Goal: Task Accomplishment & Management: Complete application form

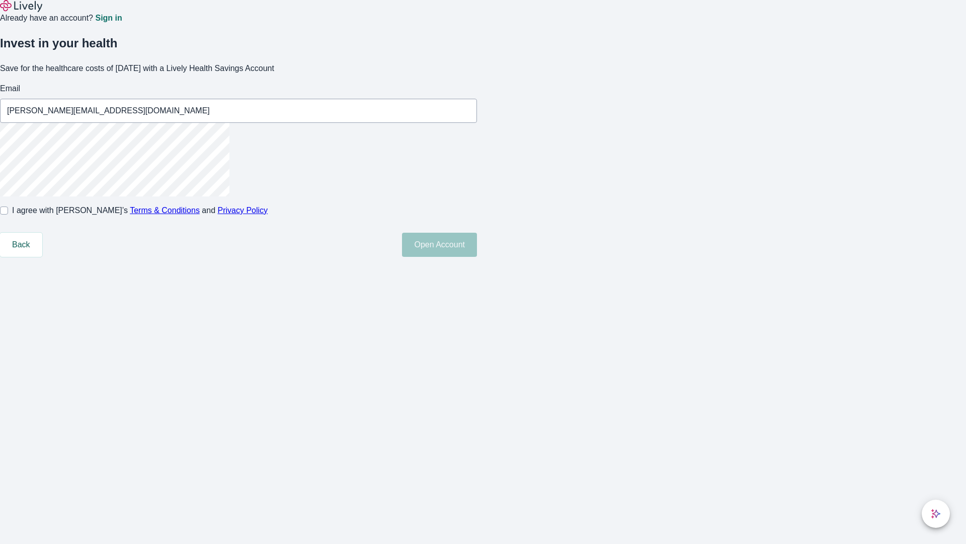
click at [8, 214] on input "I agree with Lively’s Terms & Conditions and Privacy Policy" at bounding box center [4, 210] width 8 height 8
checkbox input "true"
click at [477, 257] on button "Open Account" at bounding box center [439, 245] width 75 height 24
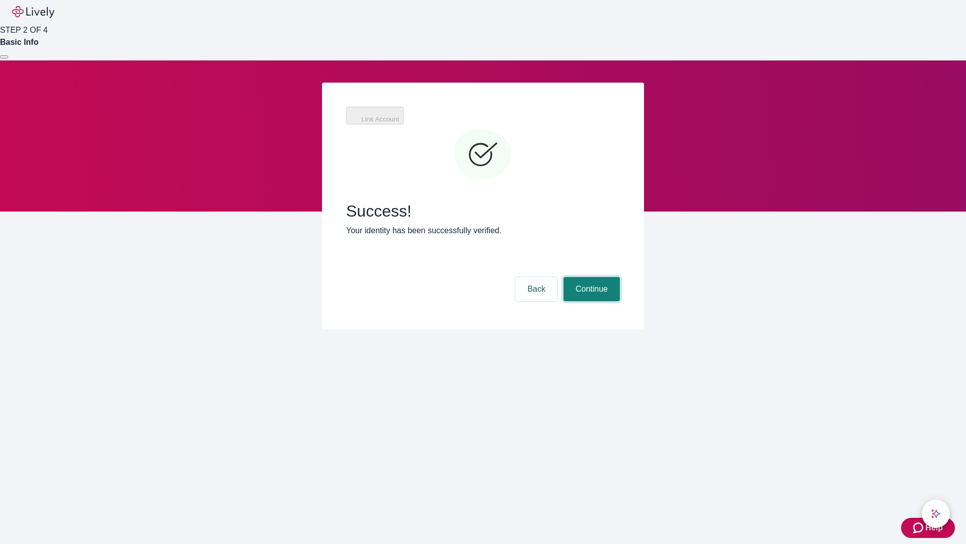
click at [590, 277] on button "Continue" at bounding box center [592, 289] width 56 height 24
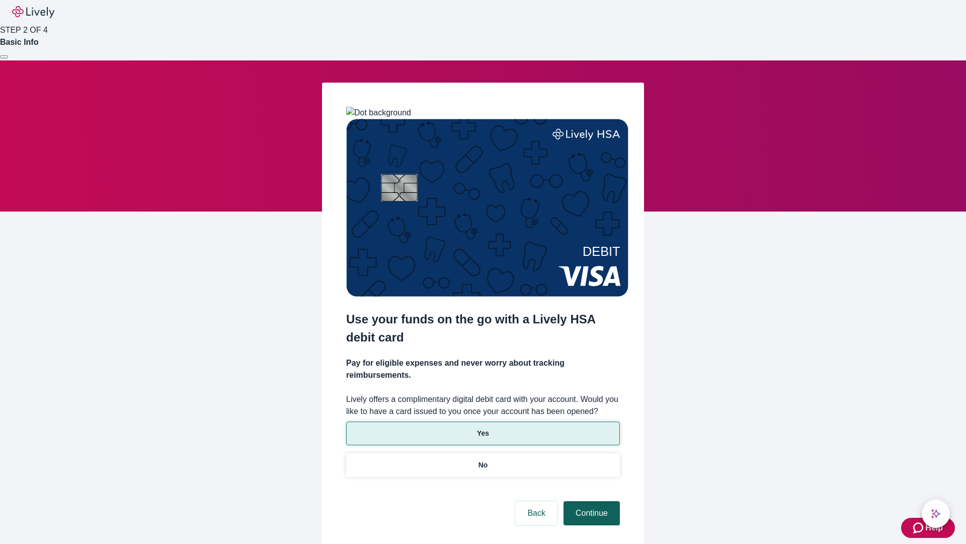
click at [483, 428] on p "Yes" at bounding box center [483, 433] width 12 height 11
click at [590, 501] on button "Continue" at bounding box center [592, 513] width 56 height 24
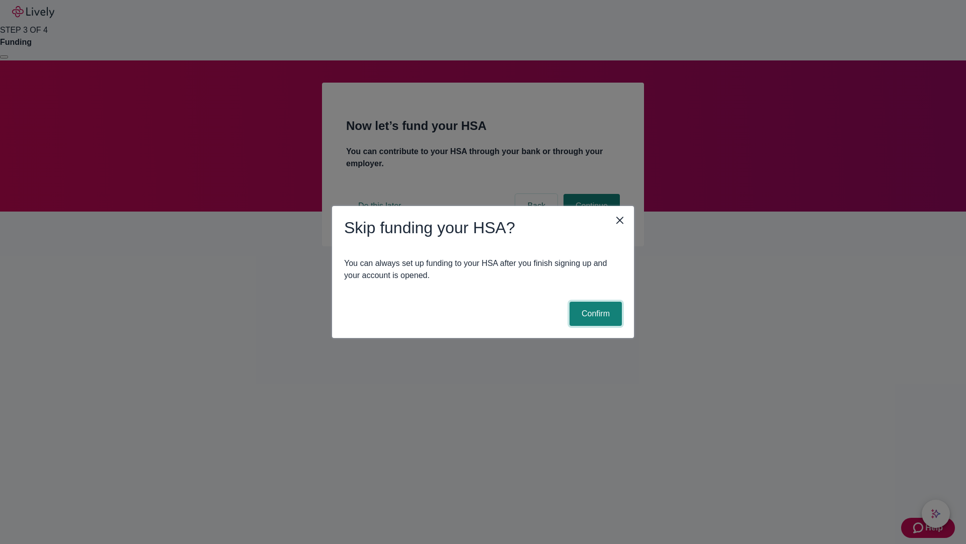
click at [594, 314] on button "Confirm" at bounding box center [596, 313] width 52 height 24
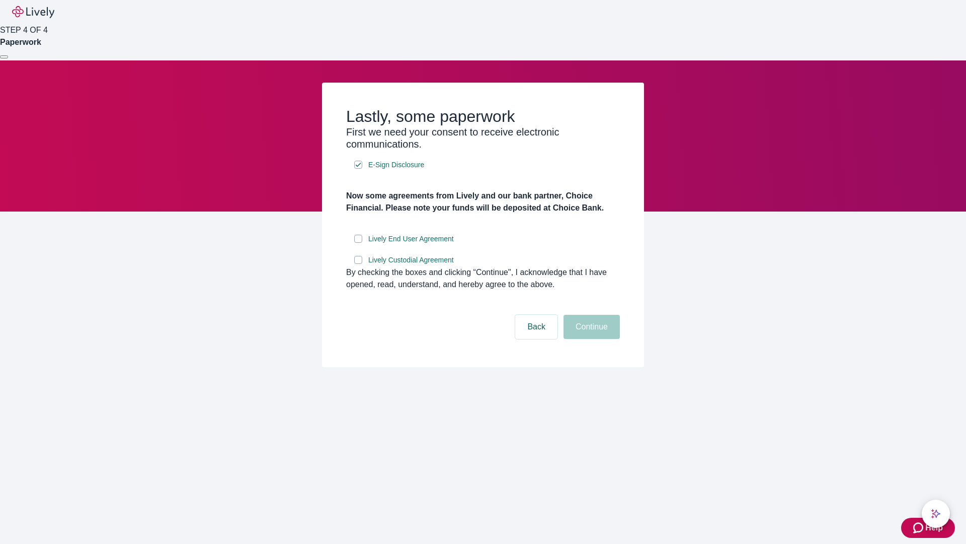
click at [358, 243] on input "Lively End User Agreement" at bounding box center [358, 239] width 8 height 8
checkbox input "true"
click at [358, 264] on input "Lively Custodial Agreement" at bounding box center [358, 260] width 8 height 8
checkbox input "true"
click at [590, 339] on button "Continue" at bounding box center [592, 327] width 56 height 24
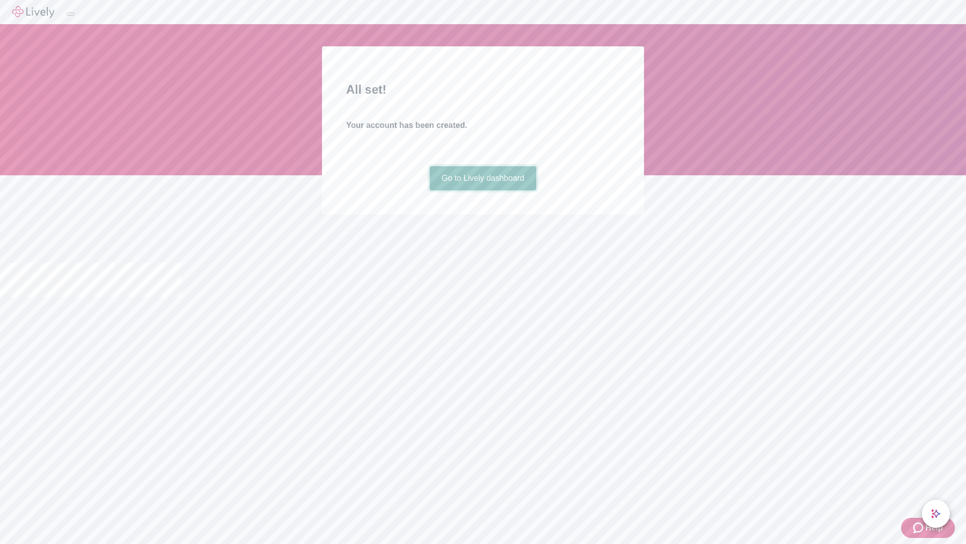
click at [483, 190] on link "Go to Lively dashboard" at bounding box center [483, 178] width 107 height 24
